Goal: Complete Application Form: Complete application form

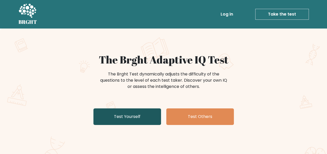
click at [121, 114] on link "Test Yourself" at bounding box center [127, 117] width 68 height 17
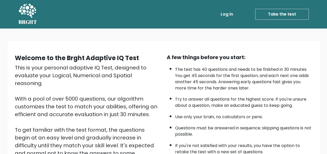
click at [277, 72] on li "The test has 40 questions and needs to be finished in 30 minutes. You get 45 se…" at bounding box center [243, 78] width 137 height 28
drag, startPoint x: 0, startPoint y: 0, endPoint x: 189, endPoint y: 75, distance: 203.4
click at [189, 75] on li "The test has 40 questions and needs to be finished in 30 minutes. You get 45 se…" at bounding box center [243, 78] width 137 height 28
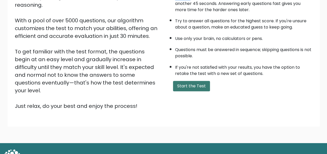
scroll to position [78, 0]
click at [190, 86] on button "Start the Test" at bounding box center [191, 86] width 37 height 10
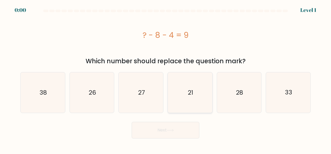
click at [191, 103] on icon "21" at bounding box center [189, 93] width 41 height 41
click at [166, 78] on input "d. 21" at bounding box center [165, 77] width 0 height 1
radio input "true"
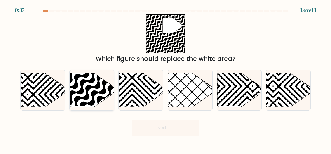
click at [81, 87] on icon at bounding box center [92, 90] width 44 height 34
click at [165, 78] on input "b." at bounding box center [165, 77] width 0 height 1
radio input "true"
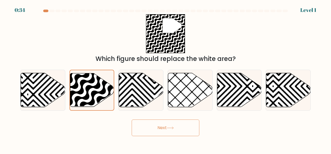
click at [176, 122] on button "Next" at bounding box center [165, 128] width 68 height 17
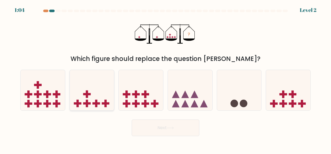
click at [77, 93] on icon at bounding box center [92, 90] width 44 height 37
click at [165, 78] on input "b." at bounding box center [165, 77] width 0 height 1
radio input "true"
click at [147, 122] on button "Next" at bounding box center [165, 128] width 68 height 17
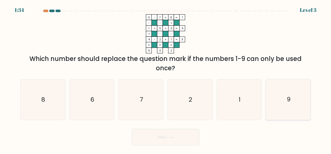
click at [285, 97] on icon "9" at bounding box center [288, 100] width 41 height 41
click at [166, 78] on input "f. 9" at bounding box center [165, 77] width 0 height 1
radio input "true"
click at [176, 137] on button "Next" at bounding box center [165, 137] width 68 height 17
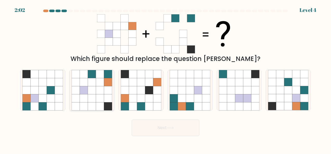
click at [90, 90] on icon at bounding box center [92, 90] width 8 height 8
click at [165, 78] on input "b." at bounding box center [165, 77] width 0 height 1
radio input "true"
click at [182, 129] on button "Next" at bounding box center [165, 128] width 68 height 17
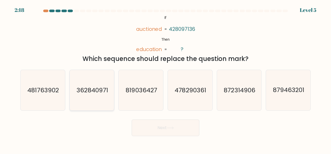
click at [83, 82] on icon "362840971" at bounding box center [91, 90] width 41 height 41
click at [165, 78] on input "b. 362840971" at bounding box center [165, 77] width 0 height 1
radio input "true"
click at [189, 134] on button "Next" at bounding box center [165, 128] width 68 height 17
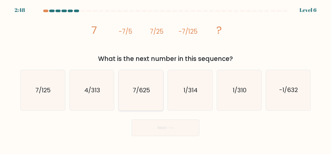
click at [147, 97] on icon "7/625" at bounding box center [141, 90] width 41 height 41
click at [165, 78] on input "c. 7/625" at bounding box center [165, 77] width 0 height 1
radio input "true"
click at [175, 134] on button "Next" at bounding box center [165, 128] width 68 height 17
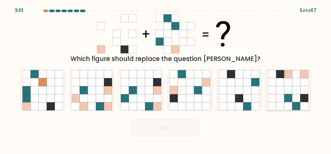
click at [281, 98] on icon at bounding box center [280, 98] width 8 height 8
click at [166, 78] on input "f." at bounding box center [165, 77] width 0 height 1
radio input "true"
click at [173, 129] on icon at bounding box center [170, 128] width 7 height 3
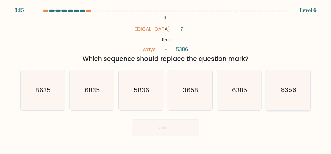
click at [293, 86] on icon "8356" at bounding box center [288, 90] width 41 height 41
click at [166, 78] on input "f. 8356" at bounding box center [165, 77] width 0 height 1
radio input "true"
click at [179, 130] on button "Next" at bounding box center [165, 128] width 68 height 17
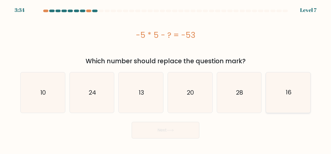
click at [291, 82] on icon "16" at bounding box center [288, 93] width 41 height 41
click at [166, 78] on input "f. 16" at bounding box center [165, 77] width 0 height 1
radio input "true"
click at [158, 133] on button "Next" at bounding box center [165, 130] width 68 height 17
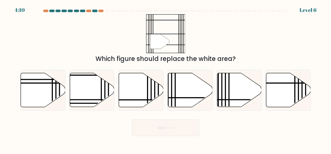
click at [164, 87] on div "c." at bounding box center [140, 90] width 49 height 41
click at [175, 88] on line at bounding box center [175, 72] width 0 height 89
click at [166, 78] on input "d." at bounding box center [165, 77] width 0 height 1
radio input "true"
click at [155, 126] on button "Next" at bounding box center [165, 128] width 68 height 17
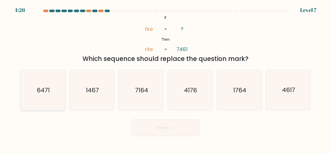
click at [48, 91] on text "6471" at bounding box center [43, 90] width 13 height 8
click at [165, 78] on input "a. 6471" at bounding box center [165, 77] width 0 height 1
radio input "true"
click at [152, 123] on button "Next" at bounding box center [165, 128] width 68 height 17
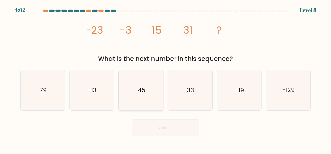
click at [137, 82] on icon "45" at bounding box center [141, 90] width 41 height 41
click at [165, 78] on input "c. 45" at bounding box center [165, 77] width 0 height 1
radio input "true"
click at [153, 128] on button "Next" at bounding box center [165, 128] width 68 height 17
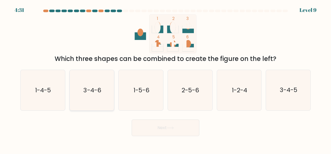
drag, startPoint x: 68, startPoint y: 91, endPoint x: 76, endPoint y: 88, distance: 8.5
click at [76, 88] on div "b. 3-4-6" at bounding box center [91, 90] width 49 height 41
click at [76, 88] on icon "3-4-6" at bounding box center [91, 90] width 41 height 41
click at [165, 78] on input "b. 3-4-6" at bounding box center [165, 77] width 0 height 1
radio input "true"
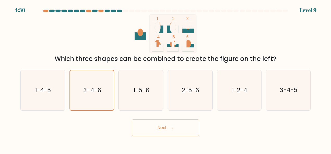
click at [168, 130] on button "Next" at bounding box center [165, 128] width 68 height 17
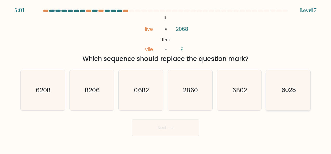
click at [294, 99] on icon "6028" at bounding box center [288, 90] width 41 height 41
click at [166, 78] on input "f. 6028" at bounding box center [165, 77] width 0 height 1
radio input "true"
click at [186, 133] on button "Next" at bounding box center [165, 128] width 68 height 17
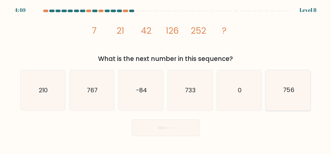
click at [284, 86] on text "756" at bounding box center [288, 90] width 11 height 8
click at [166, 78] on input "f. 756" at bounding box center [165, 77] width 0 height 1
radio input "true"
click at [179, 127] on button "Next" at bounding box center [165, 128] width 68 height 17
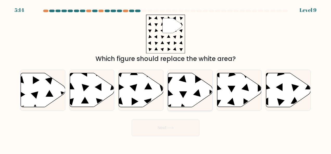
click at [184, 92] on icon at bounding box center [183, 94] width 8 height 7
click at [166, 78] on input "d." at bounding box center [165, 77] width 0 height 1
radio input "true"
click at [177, 133] on button "Next" at bounding box center [165, 128] width 68 height 17
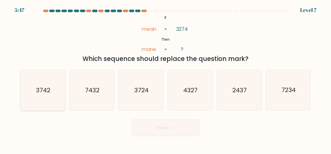
click at [49, 94] on text "3742" at bounding box center [43, 90] width 14 height 8
click at [165, 78] on input "a. 3742" at bounding box center [165, 77] width 0 height 1
radio input "true"
click at [166, 131] on button "Next" at bounding box center [165, 128] width 68 height 17
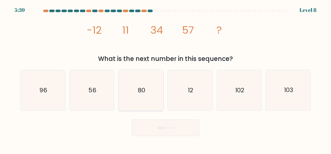
click at [142, 84] on icon "80" at bounding box center [141, 90] width 41 height 41
click at [165, 78] on input "c. 80" at bounding box center [165, 77] width 0 height 1
radio input "true"
click at [170, 130] on button "Next" at bounding box center [165, 128] width 68 height 17
click at [175, 125] on button "Next" at bounding box center [165, 128] width 68 height 17
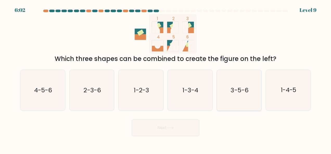
click at [238, 90] on text "3-5-6" at bounding box center [240, 90] width 18 height 8
click at [166, 78] on input "e. 3-5-6" at bounding box center [165, 77] width 0 height 1
radio input "true"
click at [154, 124] on button "Next" at bounding box center [165, 128] width 68 height 17
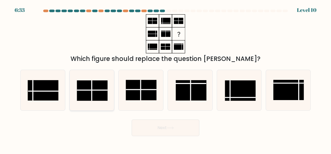
click at [94, 91] on rect at bounding box center [92, 91] width 31 height 20
click at [165, 78] on input "b." at bounding box center [165, 77] width 0 height 1
radio input "true"
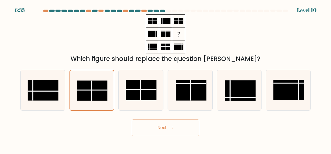
click at [183, 124] on button "Next" at bounding box center [165, 128] width 68 height 17
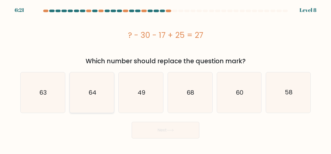
click at [83, 97] on icon "64" at bounding box center [91, 93] width 41 height 41
click at [165, 78] on input "b. 64" at bounding box center [165, 77] width 0 height 1
radio input "true"
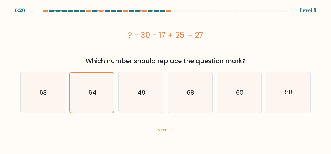
click at [177, 131] on button "Next" at bounding box center [165, 130] width 68 height 17
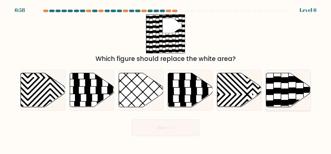
click at [275, 94] on icon at bounding box center [288, 90] width 44 height 34
click at [166, 78] on input "f." at bounding box center [165, 77] width 0 height 1
radio input "true"
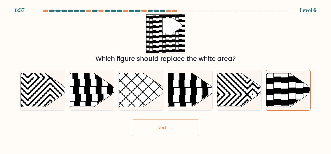
click at [168, 130] on button "Next" at bounding box center [165, 128] width 68 height 17
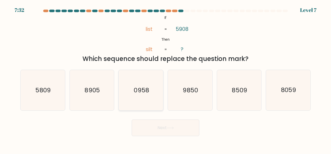
click at [144, 102] on icon "0958" at bounding box center [141, 90] width 41 height 41
click at [165, 78] on input "c. 0958" at bounding box center [165, 77] width 0 height 1
radio input "true"
click at [182, 131] on button "Next" at bounding box center [165, 128] width 68 height 17
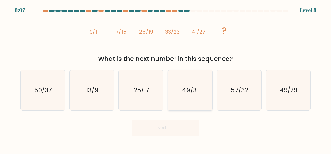
click at [201, 97] on icon "49/31" at bounding box center [189, 90] width 41 height 41
click at [166, 78] on input "d. 49/31" at bounding box center [165, 77] width 0 height 1
radio input "true"
click at [177, 130] on button "Next" at bounding box center [165, 128] width 68 height 17
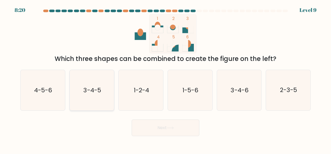
click at [94, 91] on text "3-4-5" at bounding box center [92, 90] width 18 height 8
click at [165, 78] on input "b. 3-4-5" at bounding box center [165, 77] width 0 height 1
radio input "true"
click at [168, 128] on icon at bounding box center [170, 128] width 7 height 3
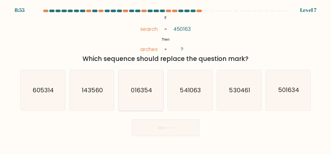
click at [148, 93] on text "016354" at bounding box center [141, 90] width 21 height 8
click at [165, 78] on input "c. 016354" at bounding box center [165, 77] width 0 height 1
radio input "true"
click at [176, 126] on button "Next" at bounding box center [165, 128] width 68 height 17
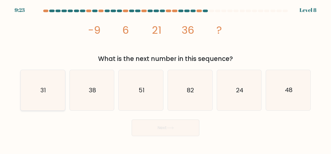
click at [44, 87] on text "31" at bounding box center [42, 90] width 5 height 8
click at [165, 78] on input "a. 31" at bounding box center [165, 77] width 0 height 1
radio input "true"
click at [177, 135] on button "Next" at bounding box center [165, 128] width 68 height 17
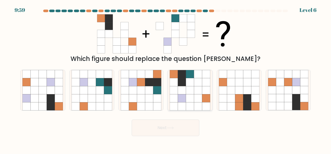
click at [195, 84] on icon at bounding box center [198, 82] width 8 height 8
click at [166, 78] on input "d." at bounding box center [165, 77] width 0 height 1
radio input "true"
click at [181, 128] on button "Next" at bounding box center [165, 128] width 68 height 17
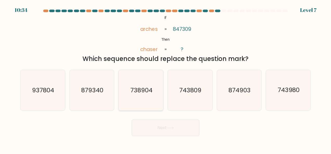
click at [142, 95] on icon "738904" at bounding box center [141, 90] width 41 height 41
click at [165, 78] on input "c. 738904" at bounding box center [165, 77] width 0 height 1
radio input "true"
click at [177, 129] on button "Next" at bounding box center [165, 128] width 68 height 17
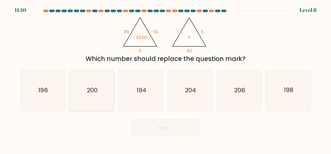
click at [93, 95] on icon "200" at bounding box center [91, 90] width 41 height 41
click at [165, 78] on input "b. 200" at bounding box center [165, 77] width 0 height 1
radio input "true"
click at [179, 129] on button "Next" at bounding box center [165, 128] width 68 height 17
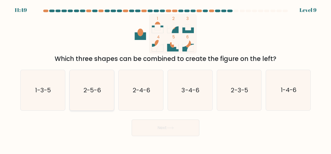
click at [97, 89] on text "2-5-6" at bounding box center [91, 90] width 17 height 8
click at [165, 78] on input "b. 2-5-6" at bounding box center [165, 77] width 0 height 1
radio input "true"
click at [177, 128] on button "Next" at bounding box center [165, 128] width 68 height 17
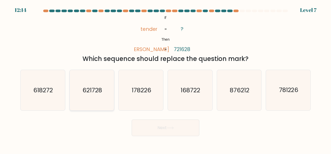
click at [90, 91] on text "621728" at bounding box center [91, 90] width 19 height 8
click at [165, 78] on input "b. 621728" at bounding box center [165, 77] width 0 height 1
radio input "true"
click at [169, 129] on icon at bounding box center [170, 128] width 7 height 3
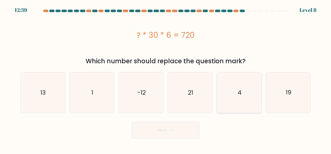
click at [237, 91] on icon "4" at bounding box center [239, 93] width 41 height 41
click at [166, 78] on input "e. 4" at bounding box center [165, 77] width 0 height 1
radio input "true"
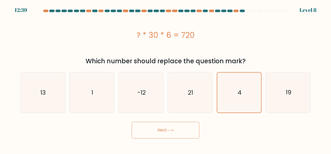
click at [170, 135] on button "Next" at bounding box center [165, 130] width 68 height 17
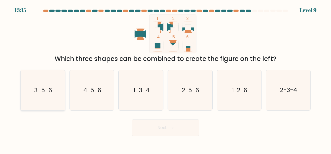
click at [41, 91] on text "3-5-6" at bounding box center [43, 90] width 18 height 8
click at [165, 78] on input "a. 3-5-6" at bounding box center [165, 77] width 0 height 1
radio input "true"
click at [173, 128] on icon at bounding box center [170, 128] width 6 height 2
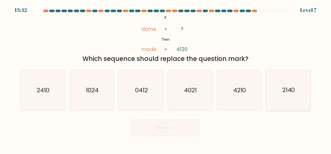
click at [282, 102] on icon "2140" at bounding box center [288, 90] width 41 height 41
click at [166, 78] on input "f. 2140" at bounding box center [165, 77] width 0 height 1
radio input "true"
click at [175, 135] on button "Next" at bounding box center [165, 128] width 68 height 17
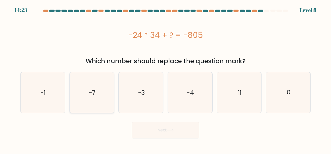
click at [91, 99] on icon "-7" at bounding box center [91, 93] width 41 height 41
click at [165, 78] on input "b. -7" at bounding box center [165, 77] width 0 height 1
radio input "true"
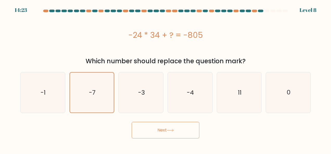
click at [177, 132] on button "Next" at bounding box center [165, 130] width 68 height 17
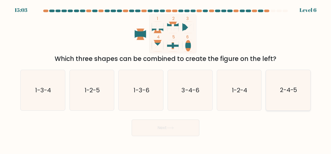
click at [295, 88] on text "2-4-5" at bounding box center [288, 90] width 17 height 8
click at [166, 78] on input "f. 2-4-5" at bounding box center [165, 77] width 0 height 1
radio input "true"
click at [177, 130] on button "Next" at bounding box center [165, 128] width 68 height 17
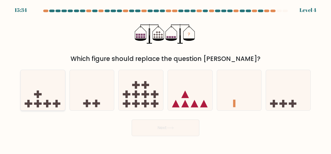
click at [41, 95] on rect at bounding box center [38, 94] width 8 height 2
click at [165, 78] on input "a." at bounding box center [165, 77] width 0 height 1
radio input "true"
click at [172, 130] on button "Next" at bounding box center [165, 128] width 68 height 17
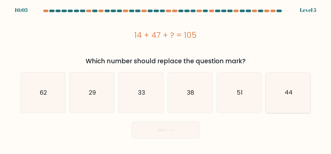
click at [287, 100] on icon "44" at bounding box center [288, 93] width 41 height 41
click at [166, 78] on input "f. 44" at bounding box center [165, 77] width 0 height 1
radio input "true"
click at [182, 129] on button "Next" at bounding box center [165, 130] width 68 height 17
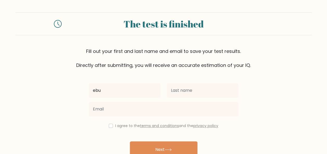
type input "ebuka"
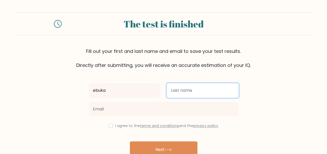
type input "[PERSON_NAME]"
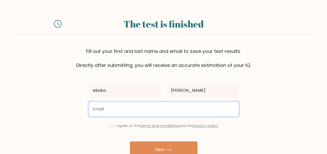
type input "nwaforebukadaniel256@gmail.com"
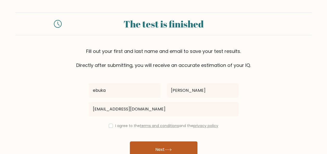
click at [176, 145] on button "Next" at bounding box center [164, 150] width 68 height 17
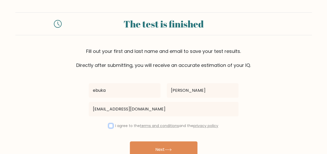
click at [109, 126] on input "checkbox" at bounding box center [111, 126] width 4 height 4
checkbox input "true"
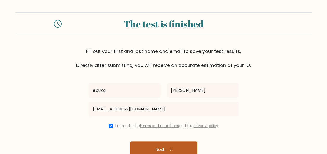
click at [176, 144] on button "Next" at bounding box center [164, 150] width 68 height 17
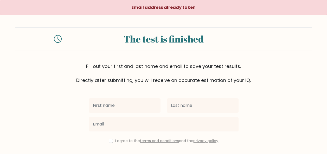
click at [135, 108] on input "text" at bounding box center [125, 105] width 72 height 15
type input "ebuka"
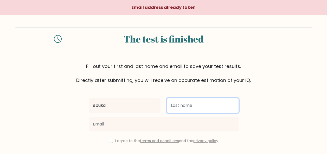
click at [194, 105] on input "text" at bounding box center [203, 105] width 72 height 15
type input "[PERSON_NAME]"
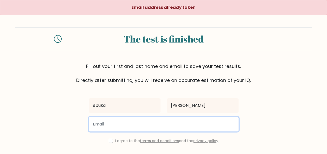
click at [162, 121] on input "email" at bounding box center [164, 124] width 150 height 15
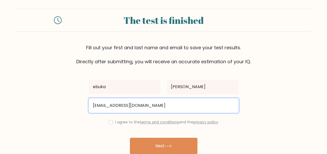
scroll to position [25, 0]
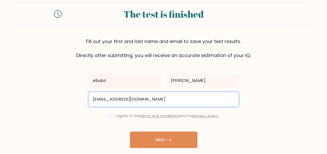
type input "ebukadaniel00256@gmail.com"
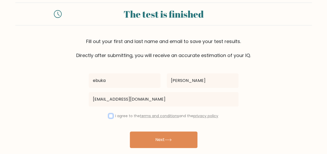
click at [109, 117] on input "checkbox" at bounding box center [111, 116] width 4 height 4
checkbox input "true"
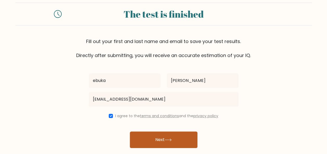
click at [169, 140] on icon at bounding box center [167, 140] width 7 height 3
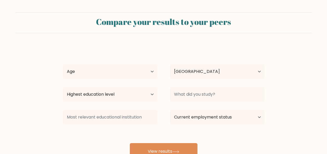
select select "NG"
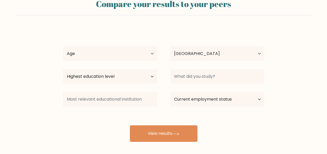
scroll to position [18, 0]
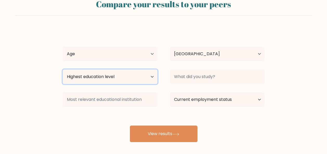
click at [150, 78] on select "Highest education level No schooling Primary Lower Secondary Upper Secondary Oc…" at bounding box center [110, 77] width 95 height 15
click at [63, 70] on select "Highest education level No schooling Primary Lower Secondary Upper Secondary Oc…" at bounding box center [110, 77] width 95 height 15
click at [147, 84] on select "Highest education level No schooling Primary Lower Secondary Upper Secondary Oc…" at bounding box center [110, 77] width 95 height 15
select select "bachelors_degree"
click at [63, 70] on select "Highest education level No schooling Primary Lower Secondary Upper Secondary Oc…" at bounding box center [110, 77] width 95 height 15
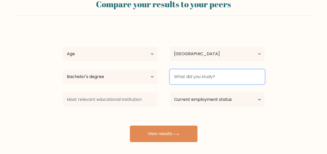
click at [234, 78] on input at bounding box center [217, 77] width 95 height 15
type input "[GEOGRAPHIC_DATA]"
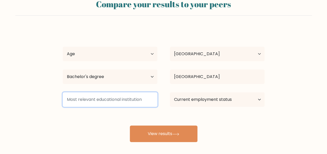
click at [121, 100] on input at bounding box center [110, 100] width 95 height 15
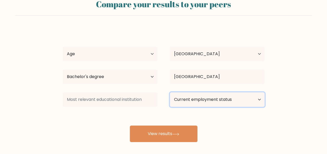
click at [231, 103] on select "Current employment status Employed Student Retired Other / prefer not to answer" at bounding box center [217, 100] width 95 height 15
select select "other"
click at [170, 93] on select "Current employment status Employed Student Retired Other / prefer not to answer" at bounding box center [217, 100] width 95 height 15
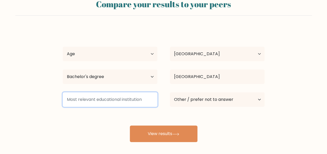
click at [140, 102] on input at bounding box center [110, 100] width 95 height 15
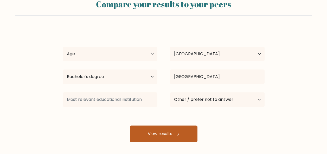
click at [169, 133] on button "View results" at bounding box center [164, 134] width 68 height 17
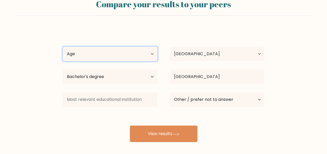
click at [133, 55] on select "Age Under 18 years old 18-24 years old 25-34 years old 35-44 years old 45-54 ye…" at bounding box center [110, 54] width 95 height 15
select select "18_24"
click at [63, 47] on select "Age Under 18 years old 18-24 years old 25-34 years old 35-44 years old 45-54 ye…" at bounding box center [110, 54] width 95 height 15
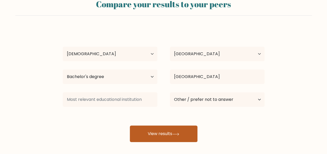
click at [178, 132] on button "View results" at bounding box center [164, 134] width 68 height 17
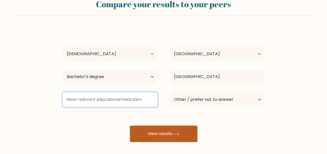
type input "y"
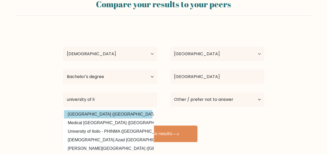
click at [120, 113] on option "University of Ilorin (Nigeria)" at bounding box center [108, 114] width 88 height 8
type input "[GEOGRAPHIC_DATA]"
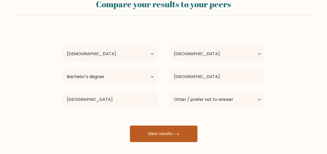
click at [177, 136] on button "View results" at bounding box center [164, 134] width 68 height 17
